Goal: Complete application form: Complete application form

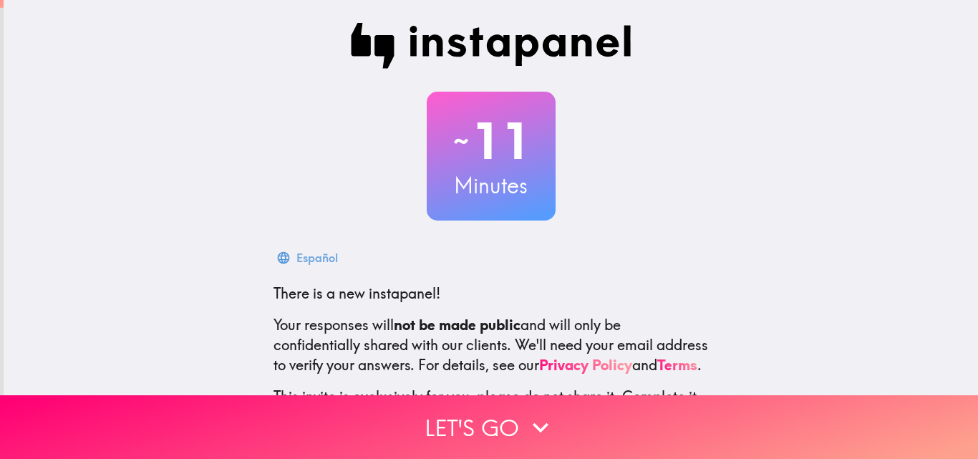
scroll to position [72, 0]
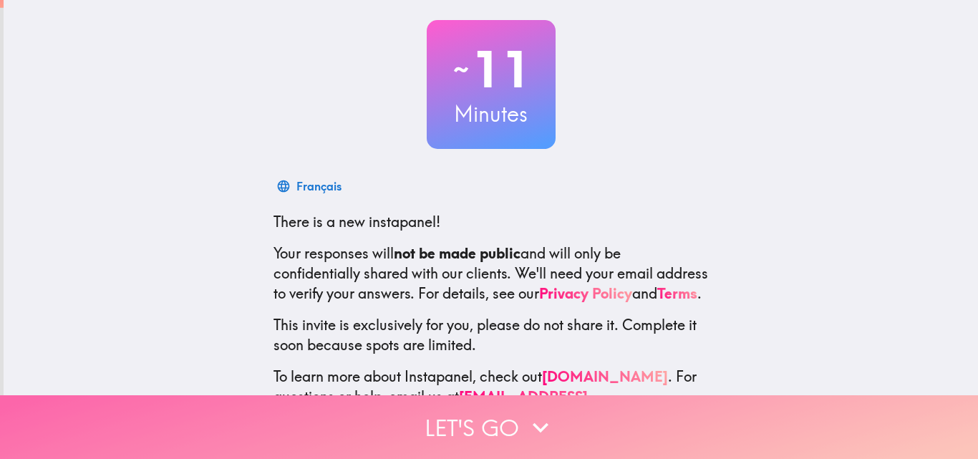
click at [581, 421] on button "Let's go" at bounding box center [489, 427] width 978 height 64
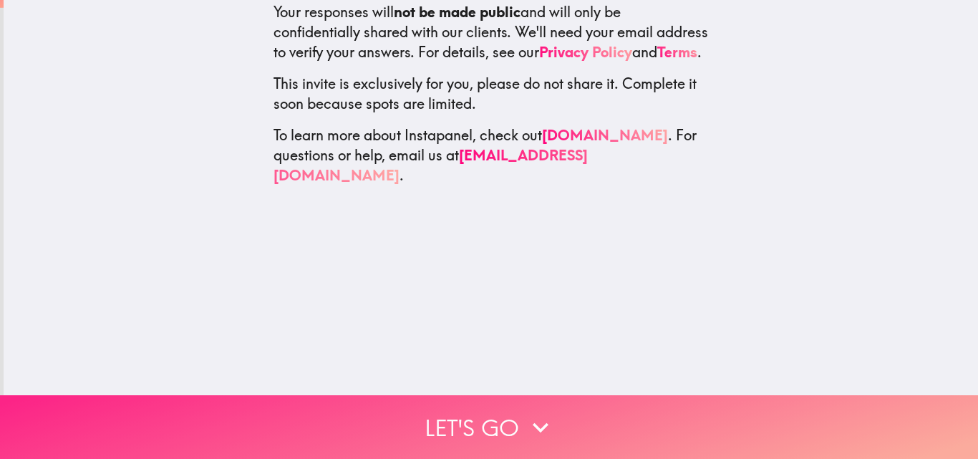
scroll to position [0, 0]
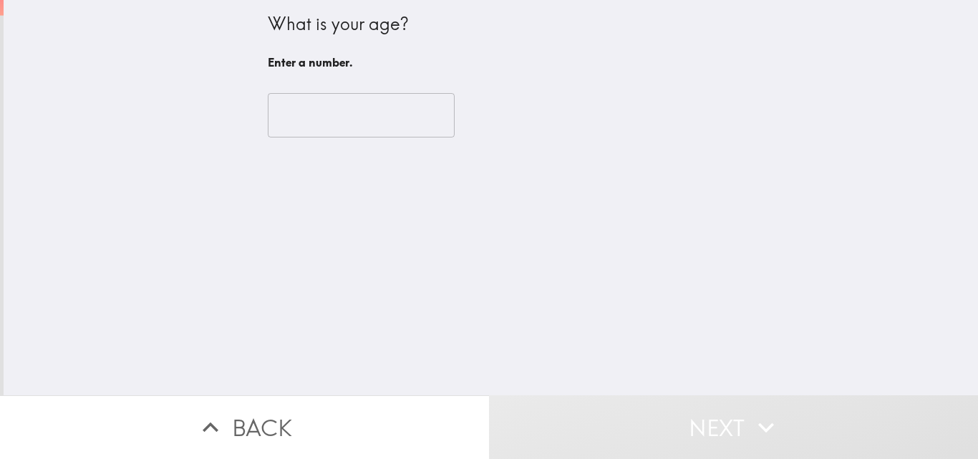
click at [347, 123] on input "number" at bounding box center [361, 115] width 187 height 44
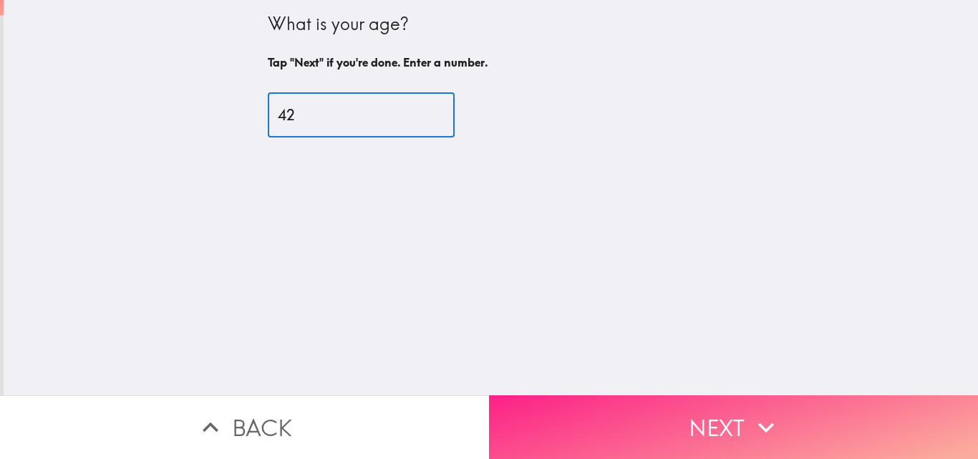
type input "42"
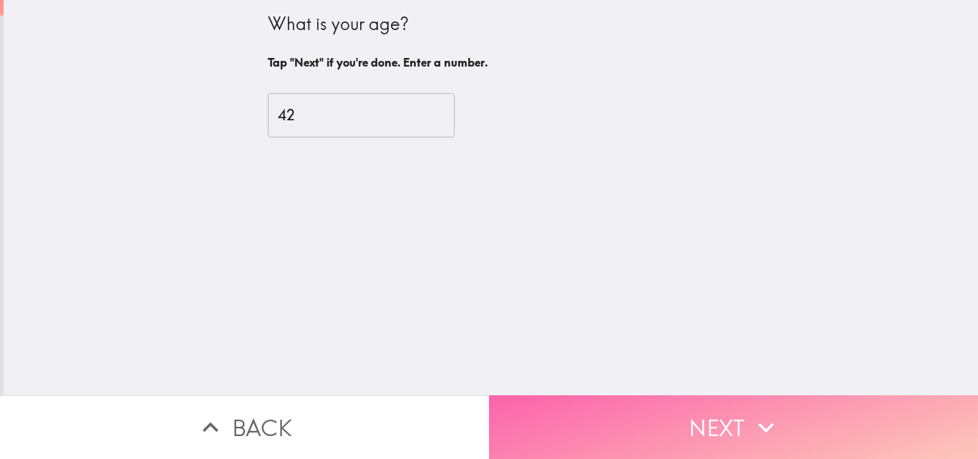
click at [672, 413] on button "Next" at bounding box center [733, 427] width 489 height 64
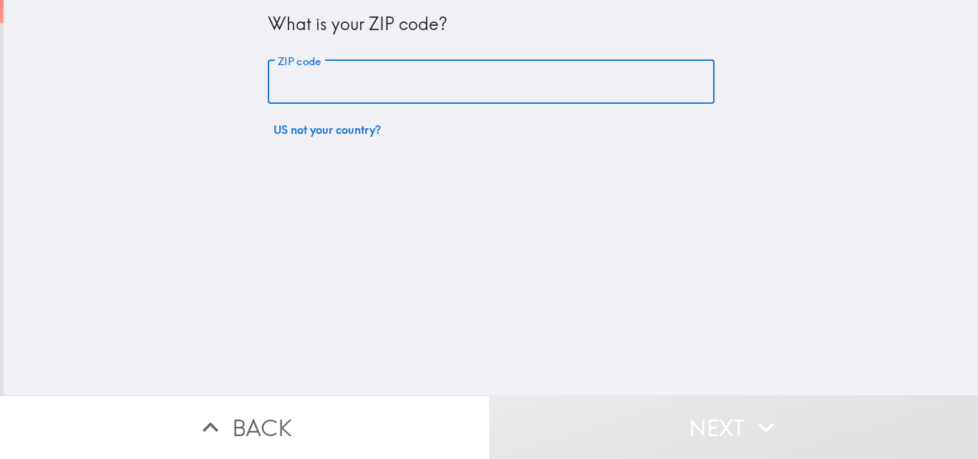
click at [453, 82] on input "ZIP code" at bounding box center [491, 82] width 447 height 44
type input "4"
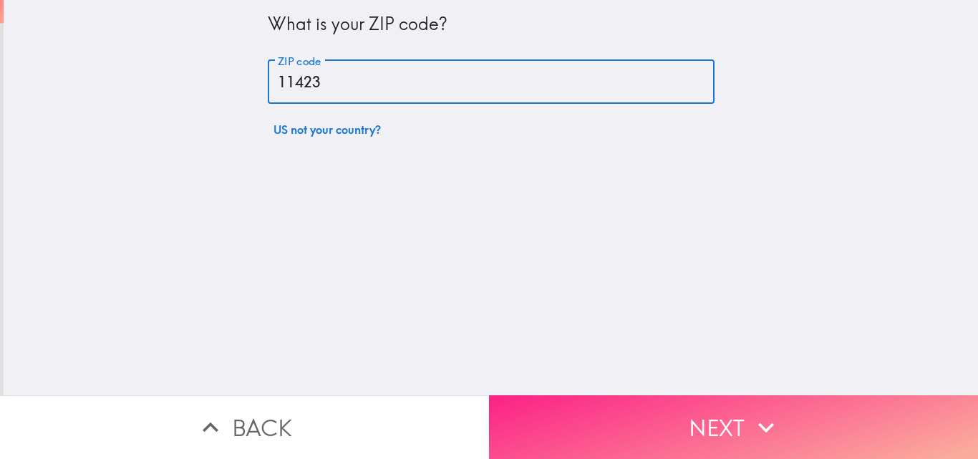
type input "11423"
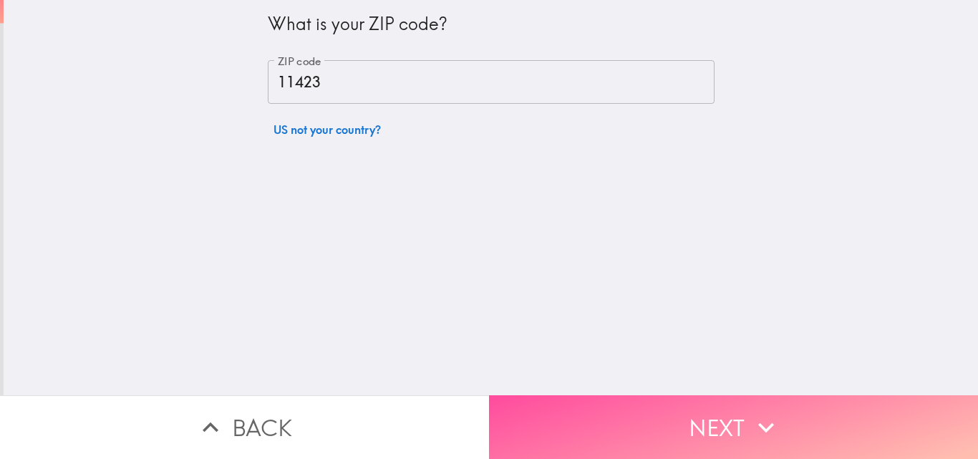
click at [648, 405] on button "Next" at bounding box center [733, 427] width 489 height 64
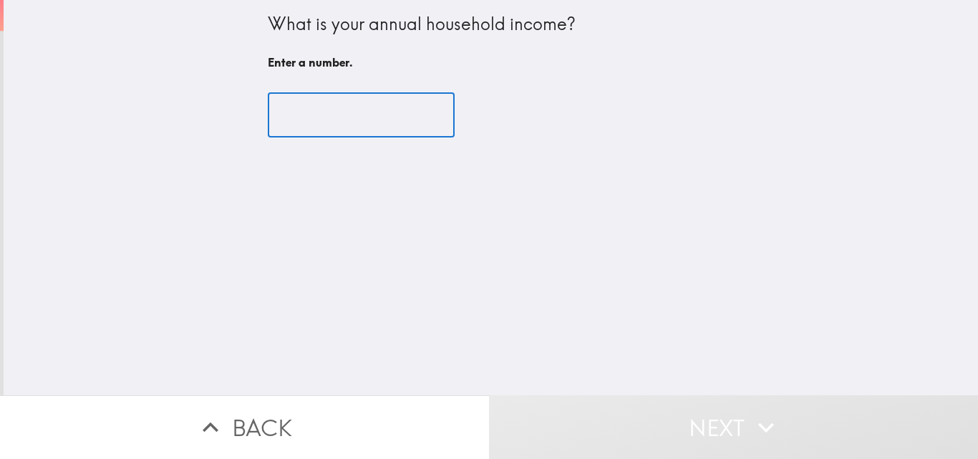
click at [364, 117] on input "number" at bounding box center [361, 115] width 187 height 44
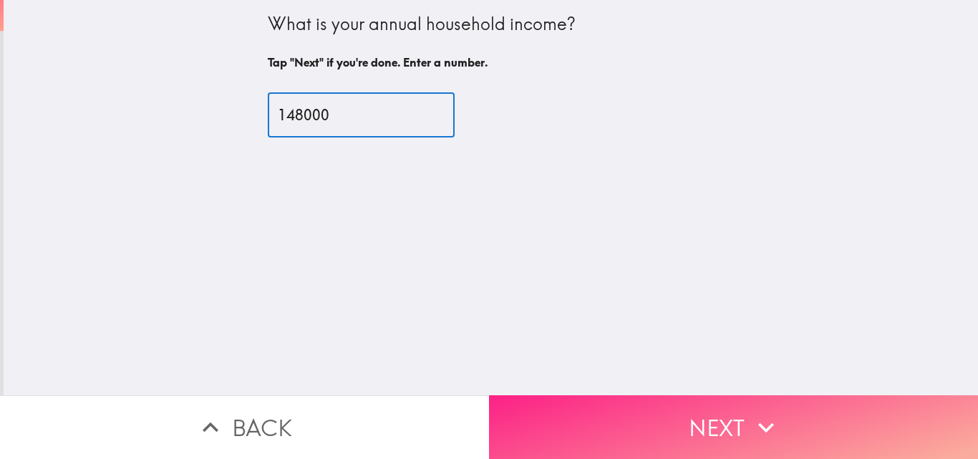
type input "148000"
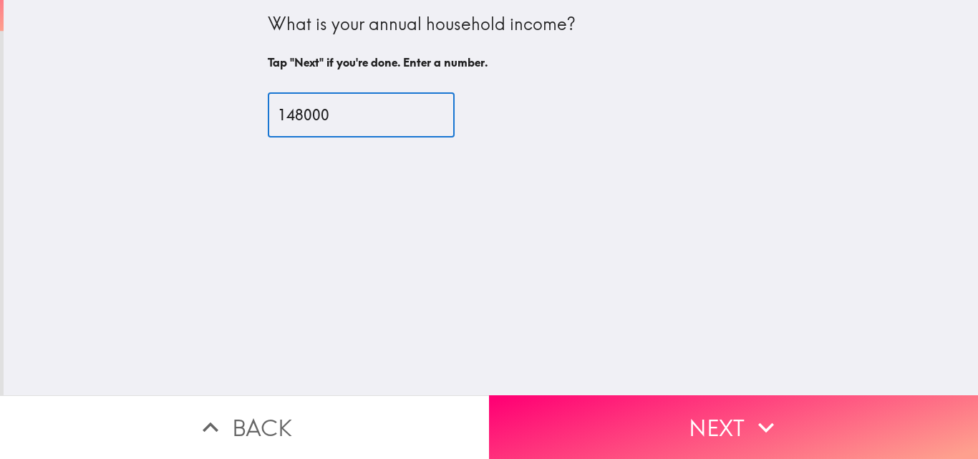
click at [674, 409] on button "Next" at bounding box center [733, 427] width 489 height 64
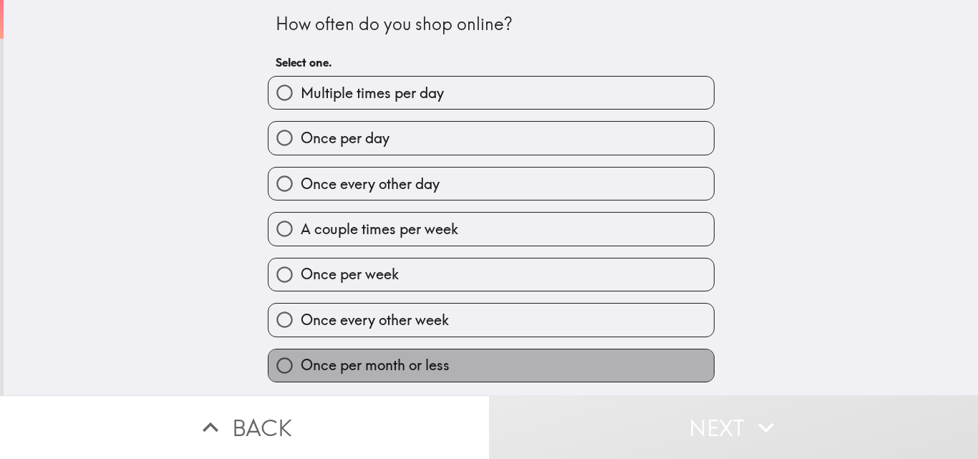
click at [403, 367] on span "Once per month or less" at bounding box center [375, 365] width 149 height 20
click at [301, 367] on input "Once per month or less" at bounding box center [284, 365] width 32 height 32
radio input "true"
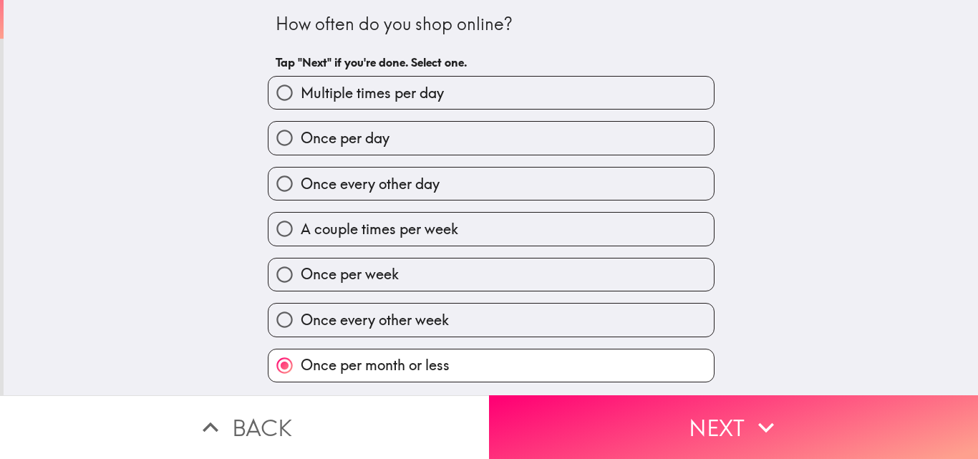
click at [566, 415] on button "Next" at bounding box center [733, 427] width 489 height 64
